Goal: Find specific page/section: Find specific page/section

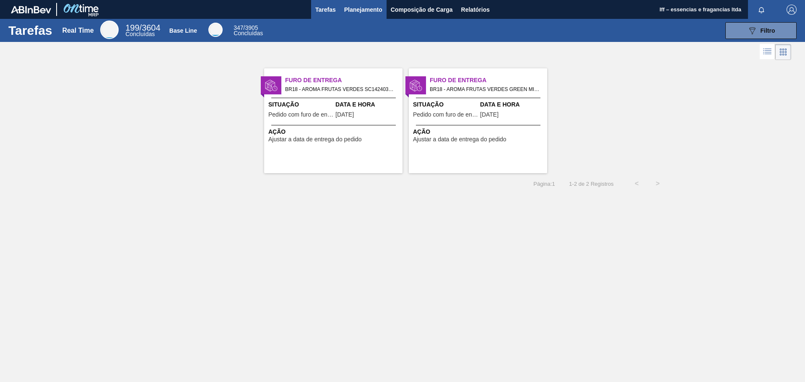
click at [362, 10] on span "Planejamento" at bounding box center [363, 10] width 38 height 10
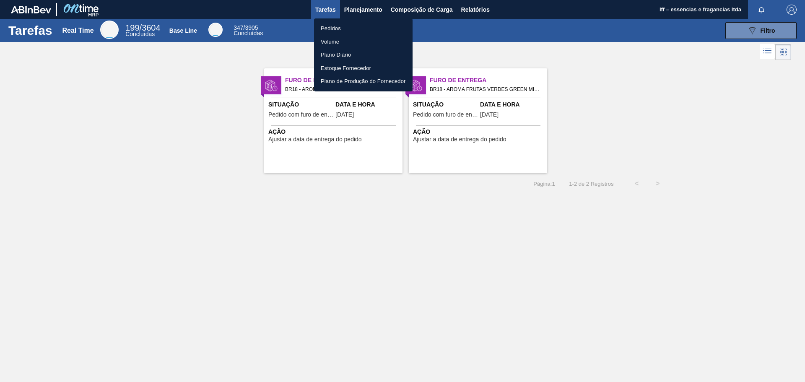
click at [336, 28] on li "Pedidos" at bounding box center [363, 28] width 98 height 13
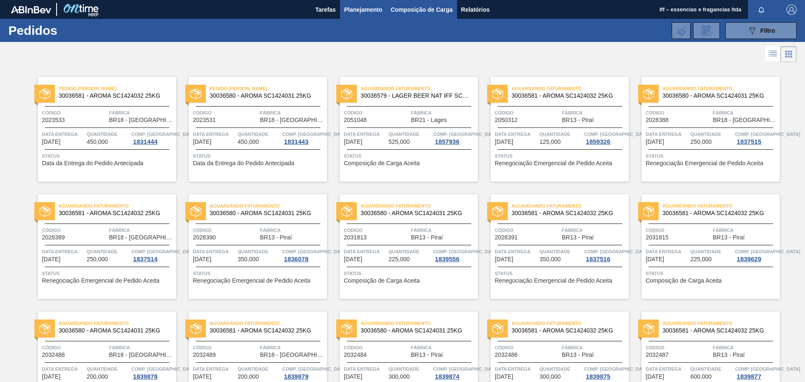
click at [422, 10] on span "Composição de Carga" at bounding box center [422, 10] width 62 height 10
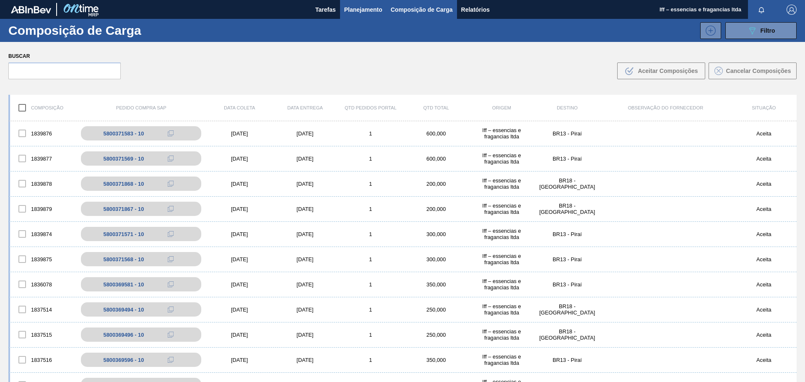
click at [364, 3] on button "Planejamento" at bounding box center [363, 9] width 47 height 19
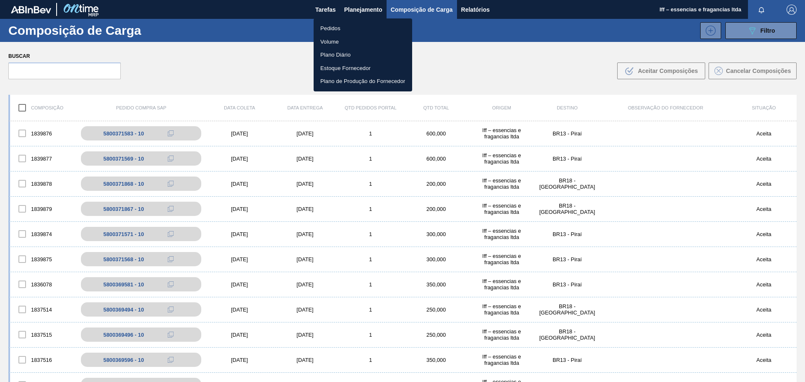
click at [328, 27] on li "Pedidos" at bounding box center [362, 28] width 98 height 13
